Goal: Go to known website: Go to known website

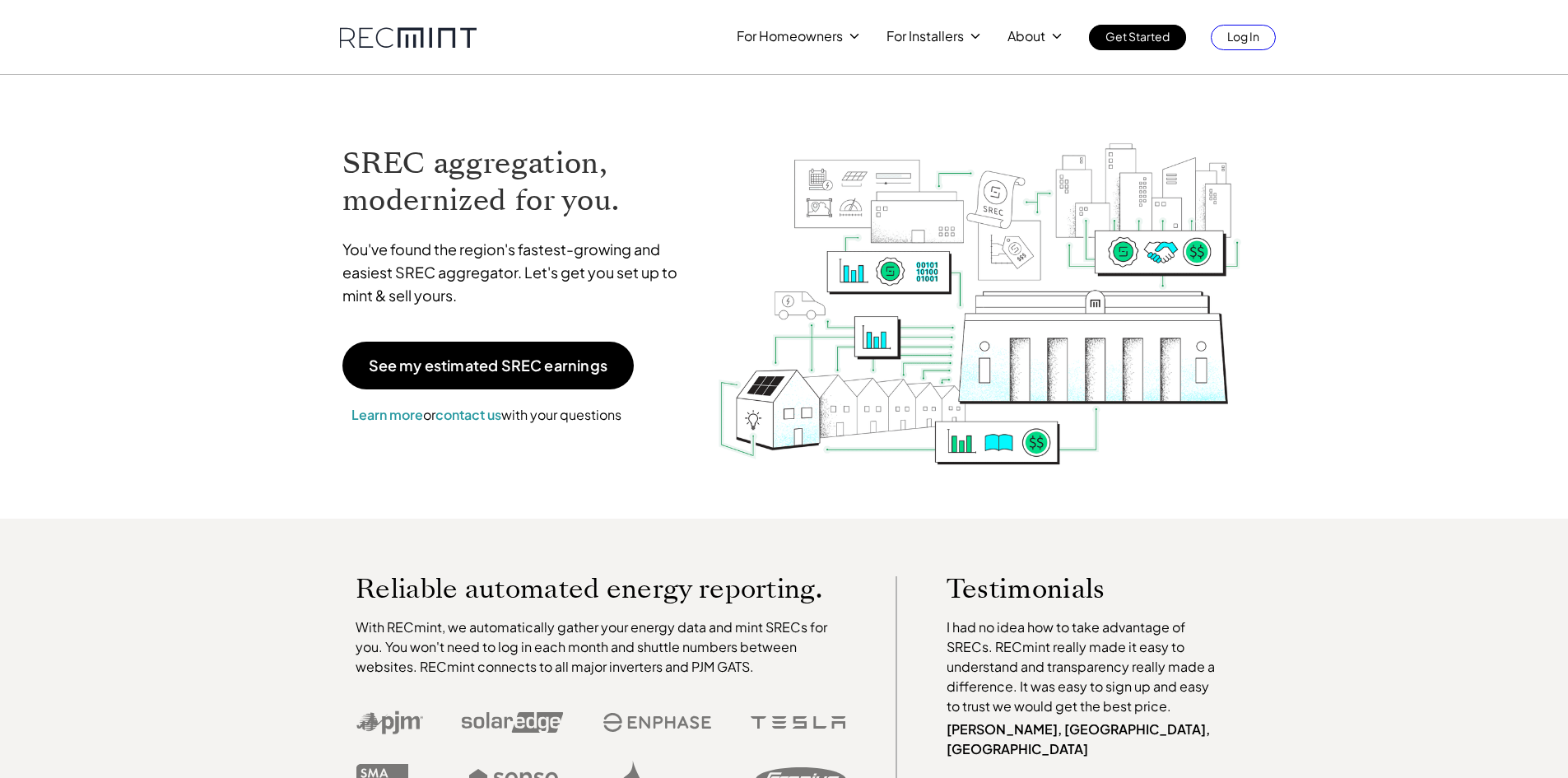
click at [1232, 33] on p "Log In" at bounding box center [1243, 36] width 32 height 23
